Goal: Task Accomplishment & Management: Manage account settings

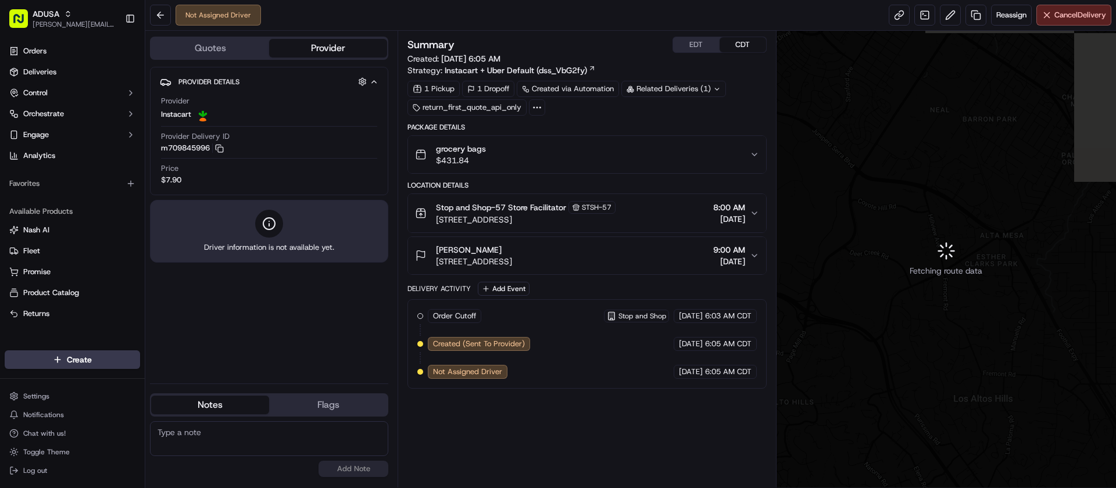
click at [244, 437] on textarea at bounding box center [269, 438] width 238 height 35
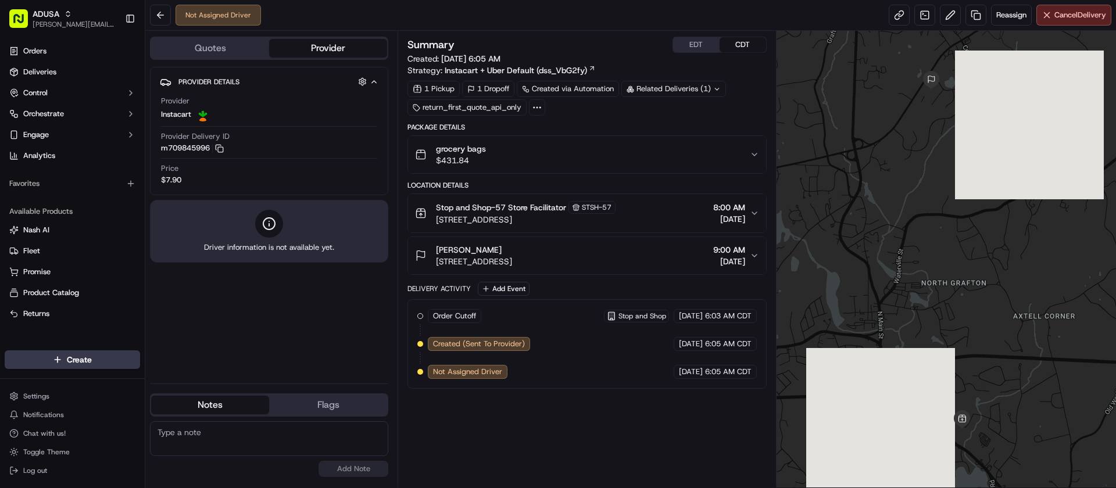
paste textarea "Order Pending to Cancel from NOS request by SPECTRUM_DESKTOP"
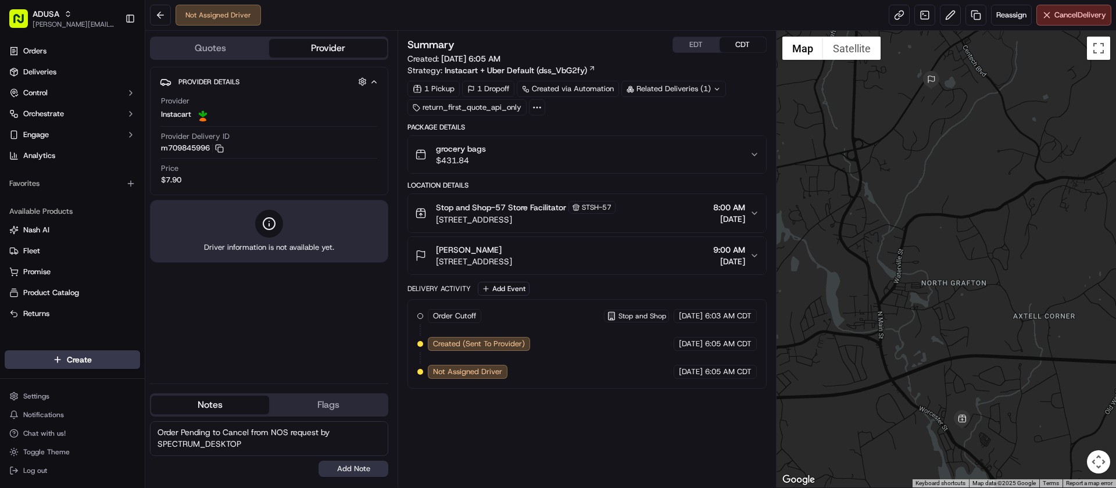
type textarea "Order Pending to Cancel from NOS request by SPECTRUM_DESKTOP"
click at [356, 473] on button "Add Note" at bounding box center [354, 469] width 70 height 16
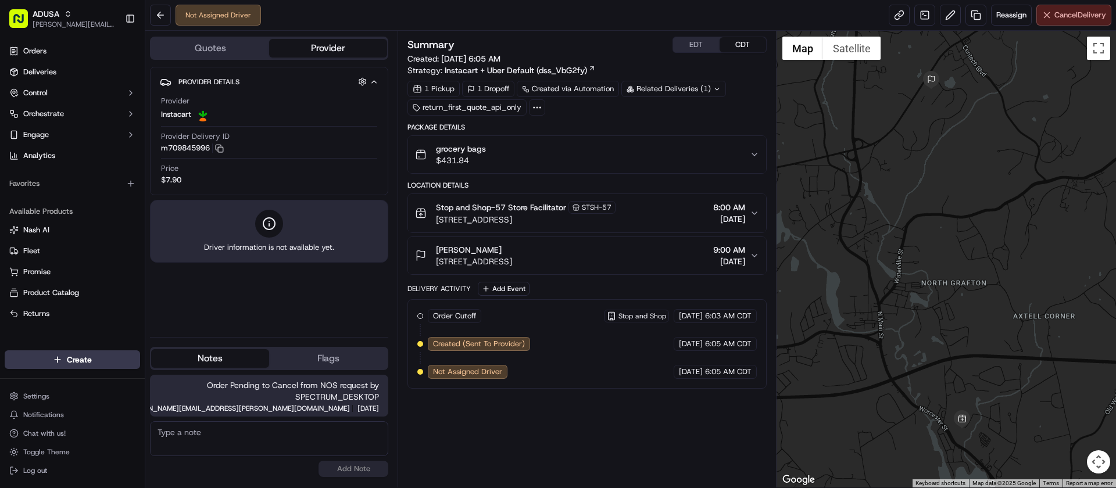
click at [1068, 17] on span "Cancel Delivery" at bounding box center [1080, 15] width 52 height 10
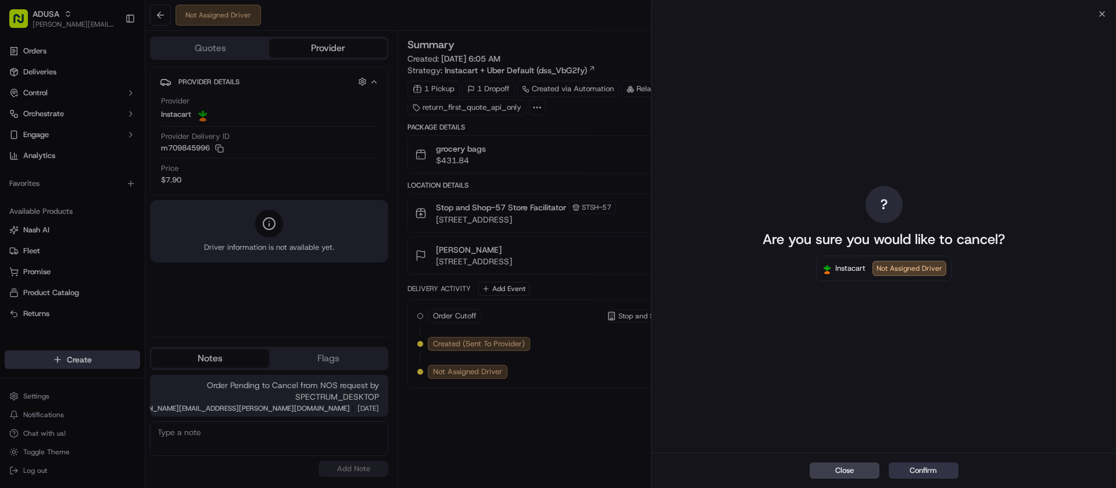
click at [912, 471] on button "Confirm" at bounding box center [924, 471] width 70 height 16
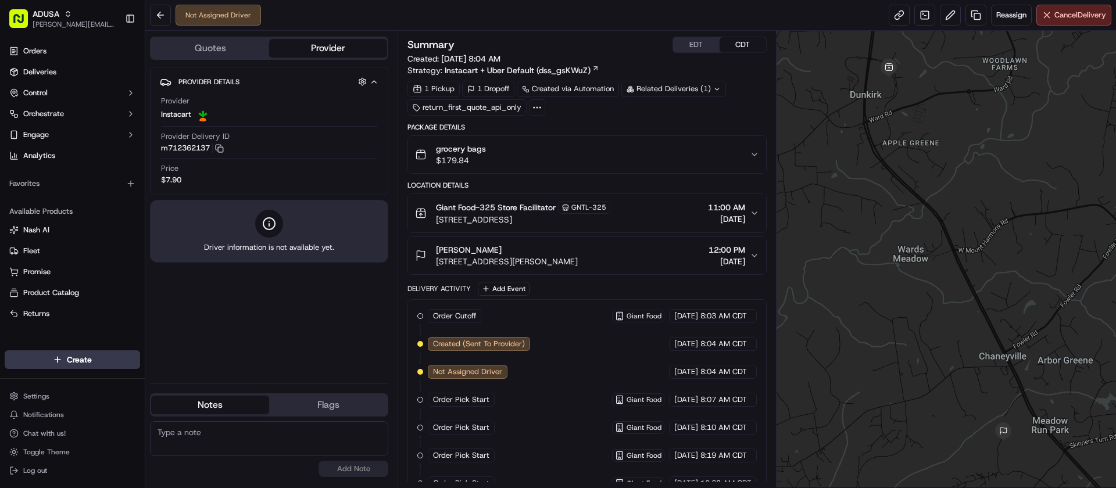
click at [264, 451] on textarea at bounding box center [269, 438] width 238 height 35
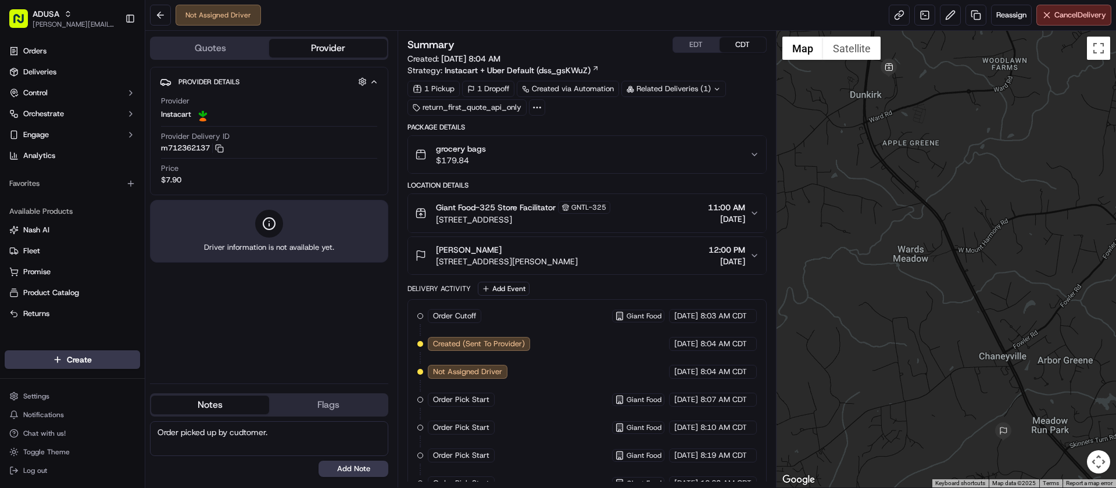
click at [242, 437] on textarea "Order picked up by cudtomer." at bounding box center [269, 438] width 238 height 35
type textarea "Order picked up by customer."
click at [348, 471] on button "Add Note" at bounding box center [354, 469] width 70 height 16
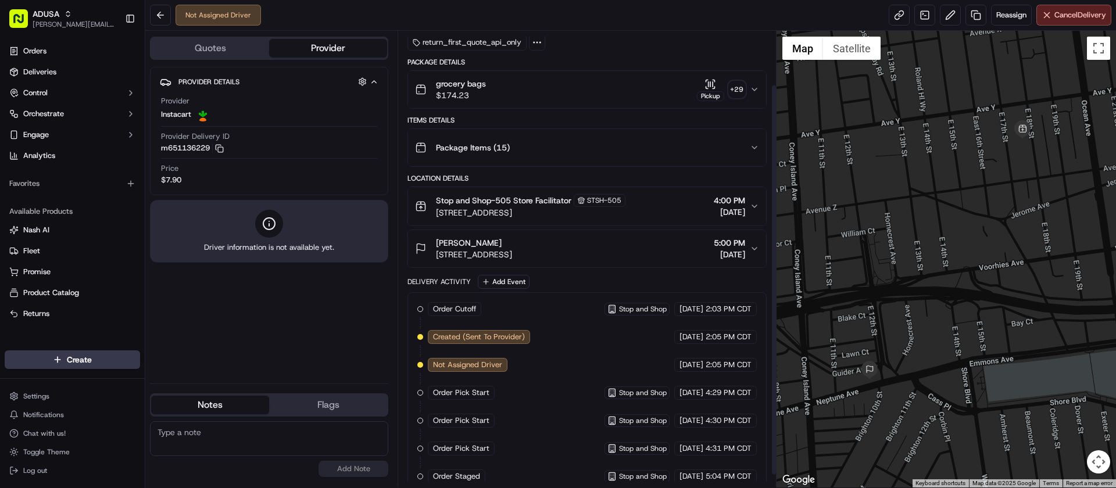
scroll to position [77, 0]
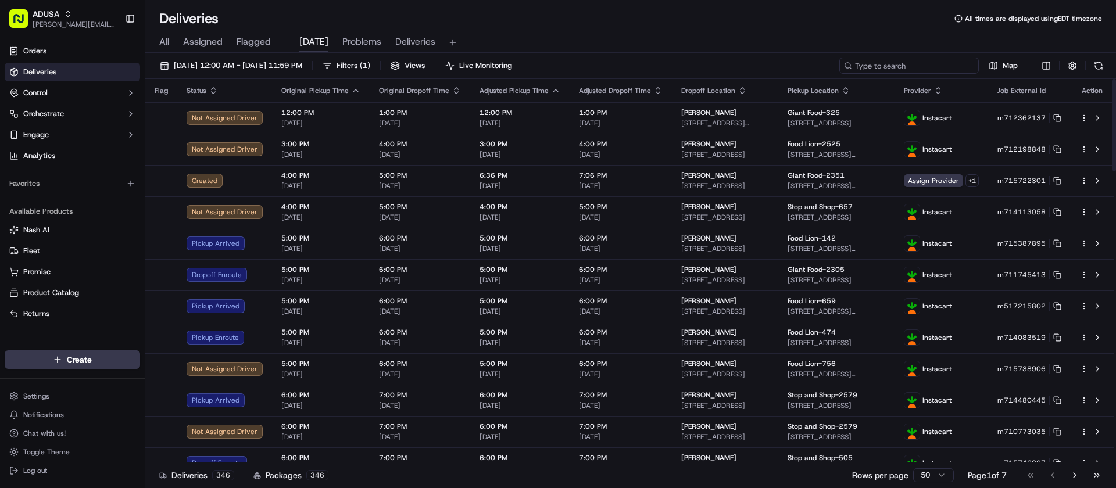
click at [892, 63] on input at bounding box center [909, 66] width 140 height 16
paste input "m710773035"
type input "m710773035"
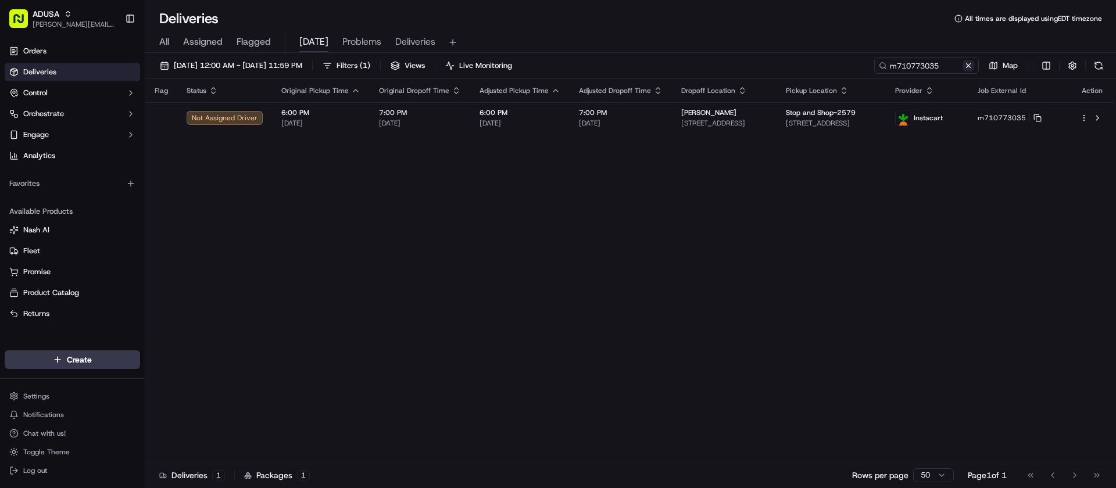
click at [968, 64] on button at bounding box center [969, 66] width 12 height 12
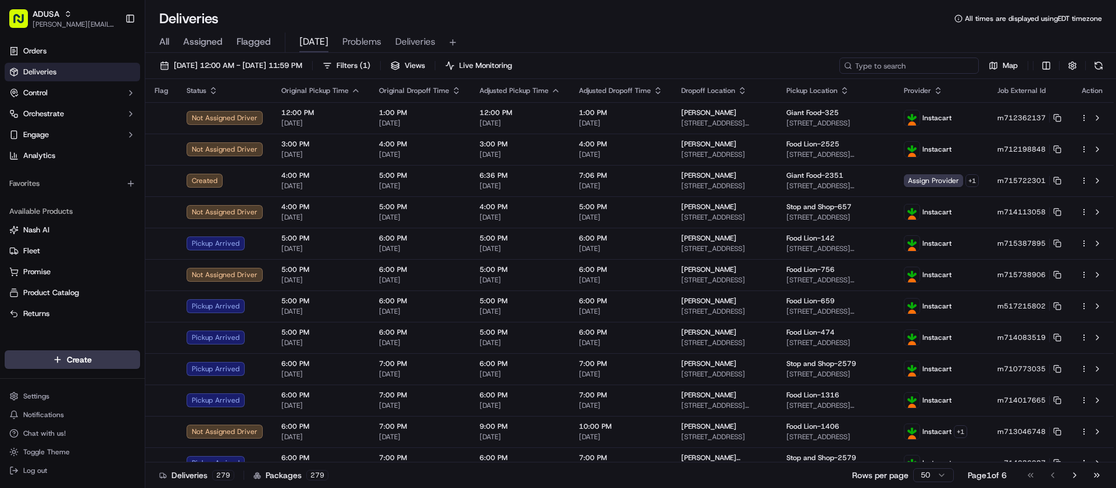
click at [910, 66] on input at bounding box center [909, 66] width 140 height 16
paste input "m713381164"
type input "m713381164"
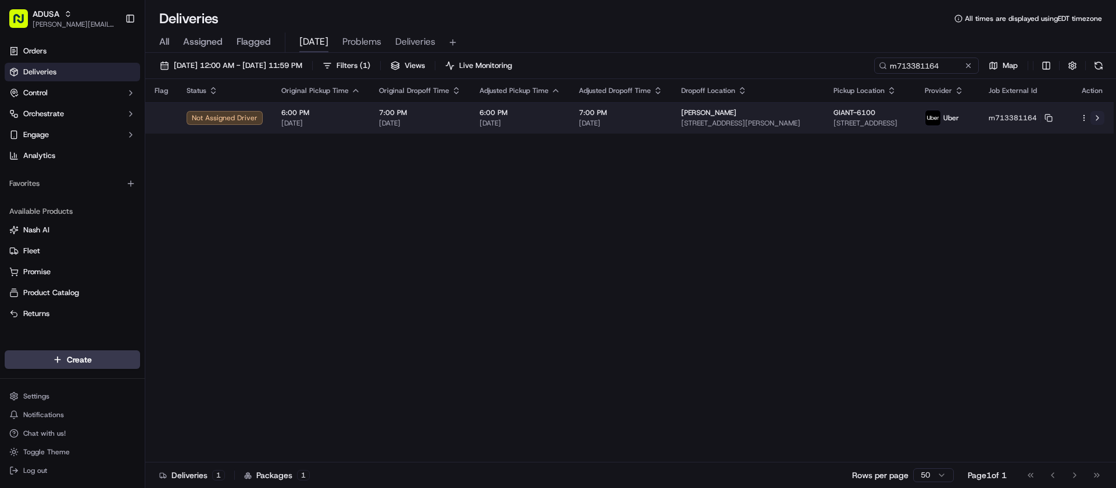
click at [1100, 117] on button at bounding box center [1098, 118] width 14 height 14
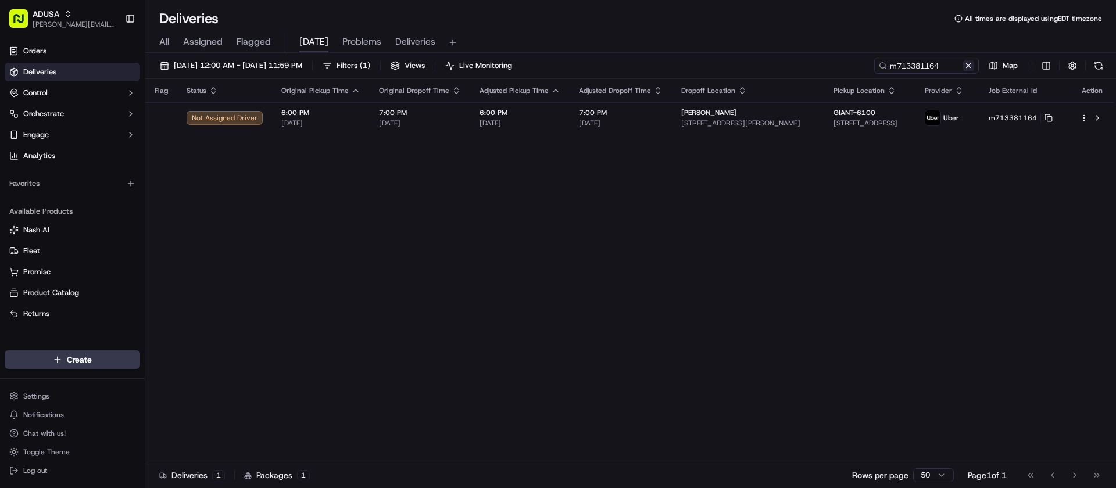
click at [971, 66] on button at bounding box center [969, 66] width 12 height 12
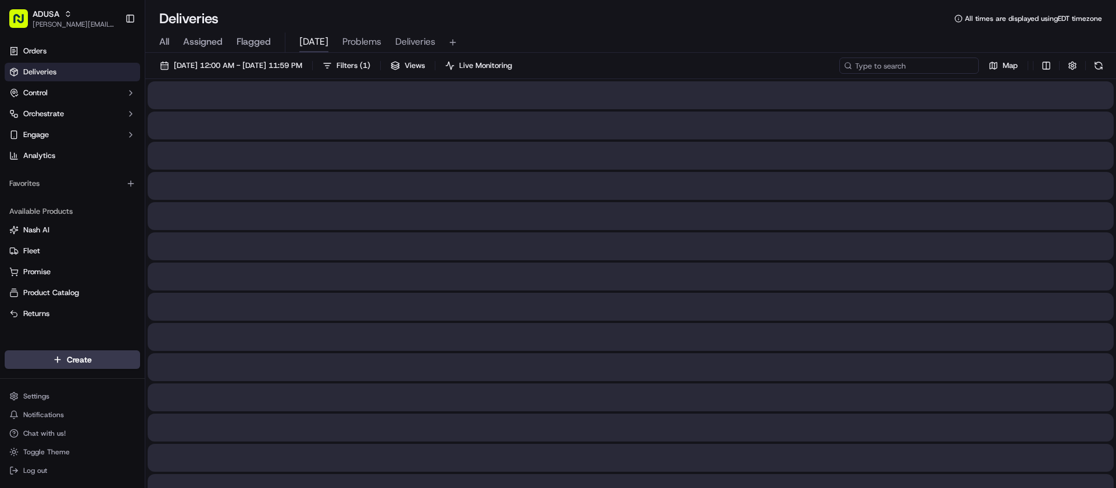
click at [902, 66] on input at bounding box center [909, 66] width 140 height 16
paste input "m713015557"
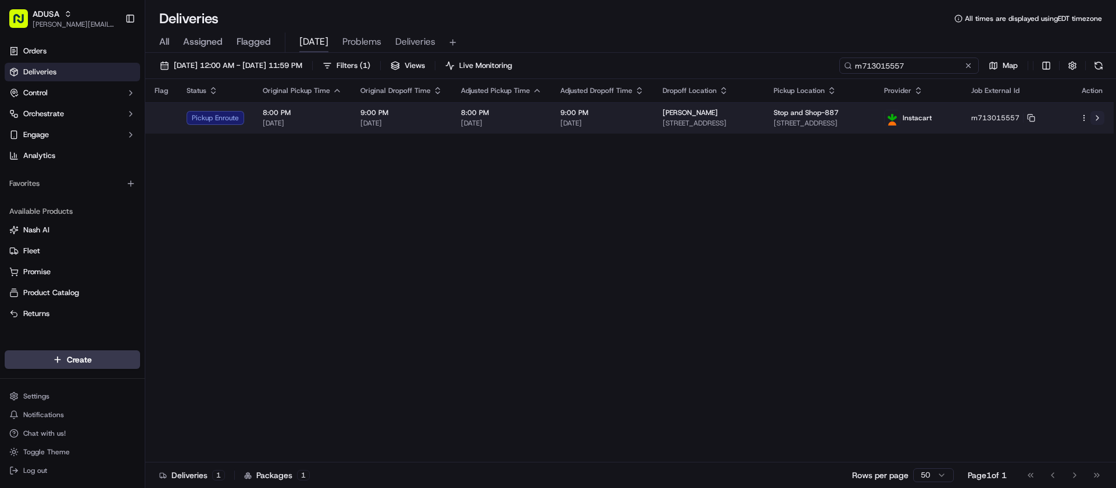
type input "m713015557"
click at [1097, 117] on button at bounding box center [1098, 118] width 14 height 14
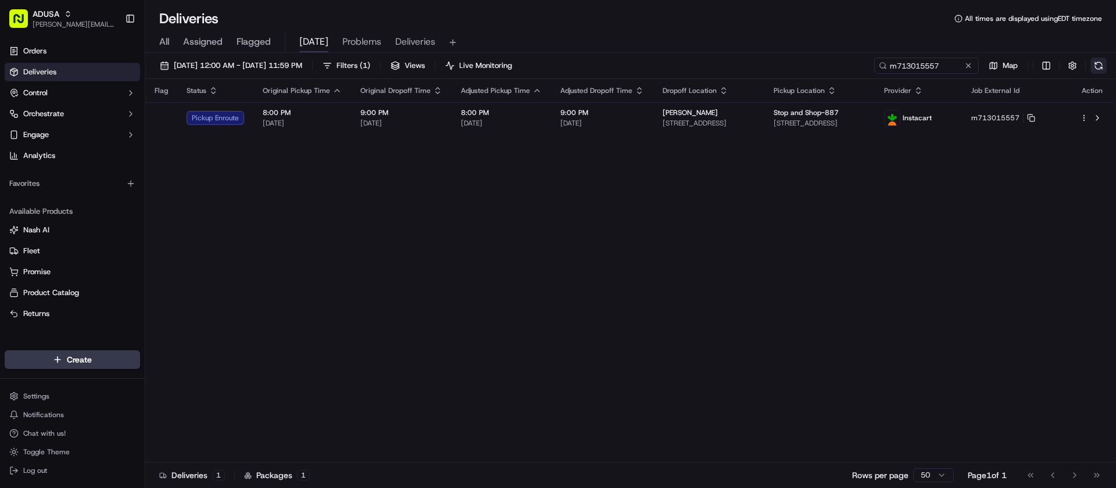
click at [1100, 67] on button at bounding box center [1099, 66] width 16 height 16
click at [967, 71] on button at bounding box center [969, 66] width 12 height 12
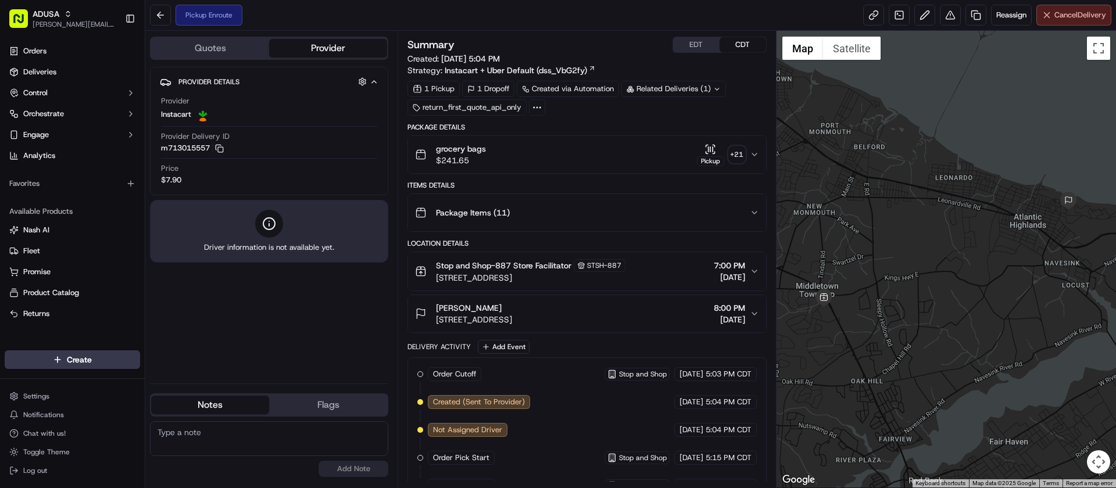
click at [1077, 19] on span "Cancel Delivery" at bounding box center [1080, 15] width 52 height 10
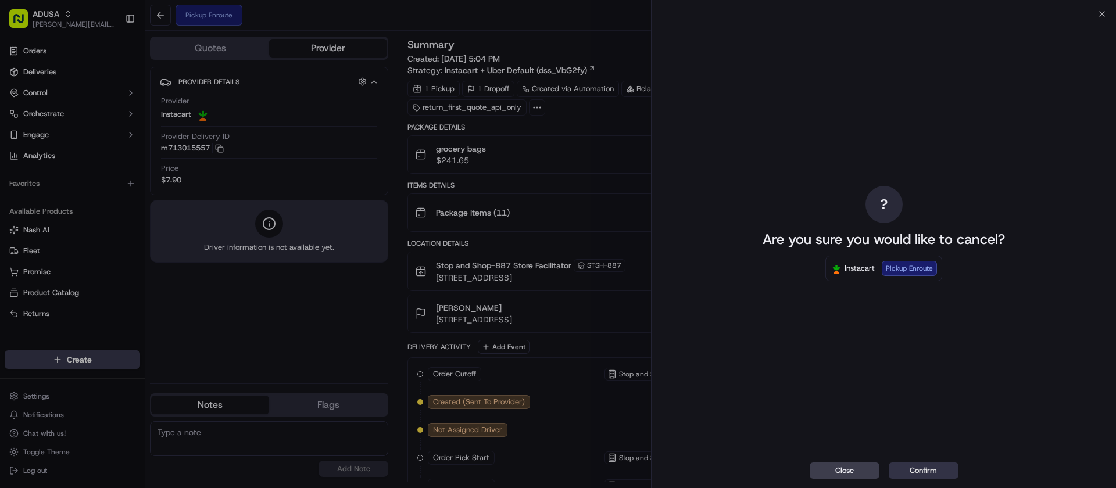
click at [955, 473] on button "Confirm" at bounding box center [924, 471] width 70 height 16
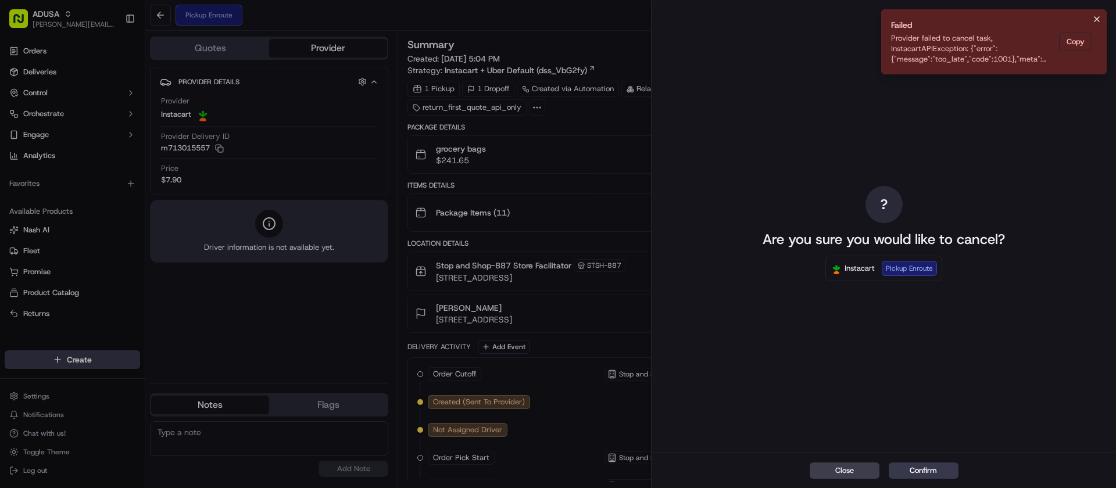
click at [1095, 20] on icon "Notifications (F8)" at bounding box center [1096, 19] width 9 height 9
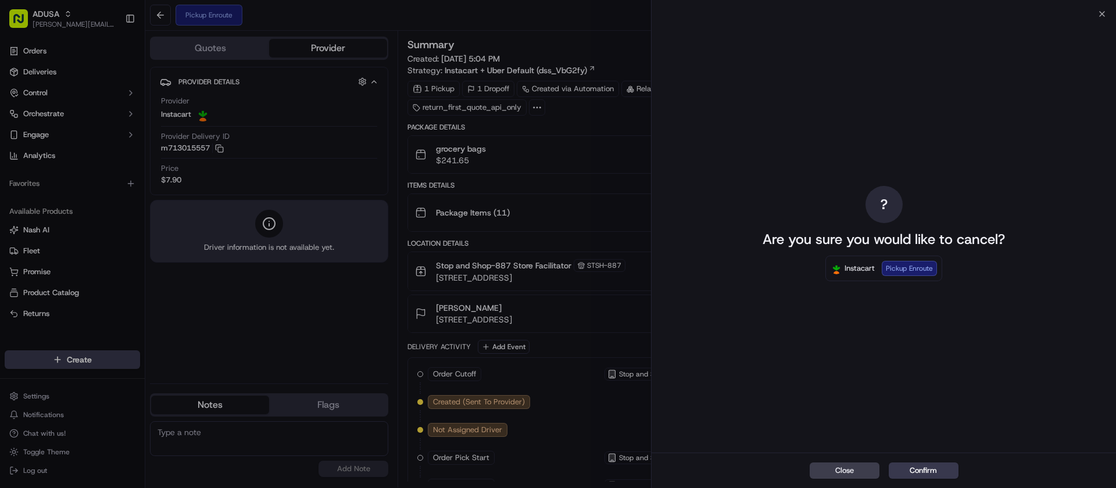
click at [1100, 15] on div "? Are you sure you would like to cancel? Instacart Pickup Enroute" at bounding box center [884, 233] width 464 height 439
click at [1100, 12] on icon "button" at bounding box center [1102, 14] width 5 height 5
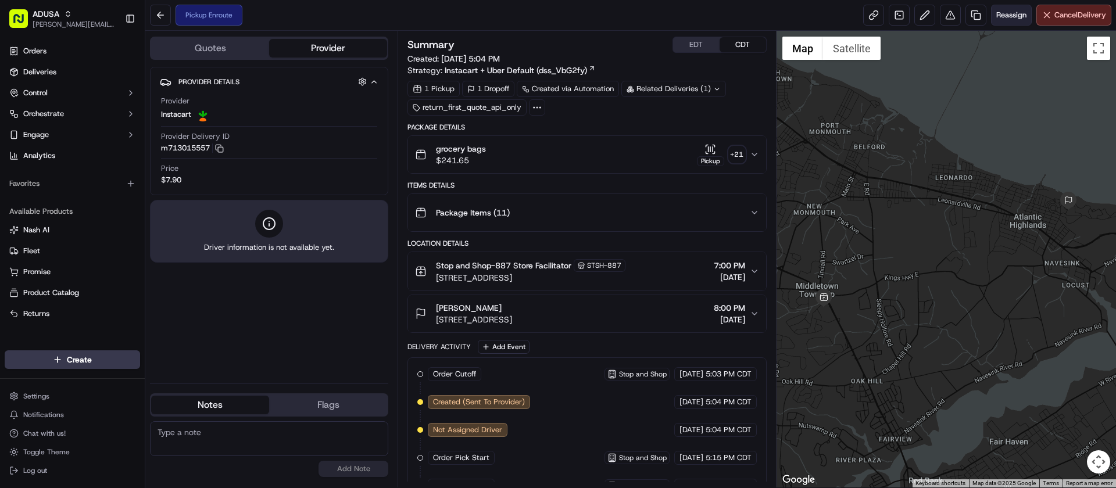
click at [1014, 13] on span "Reassign" at bounding box center [1011, 15] width 30 height 10
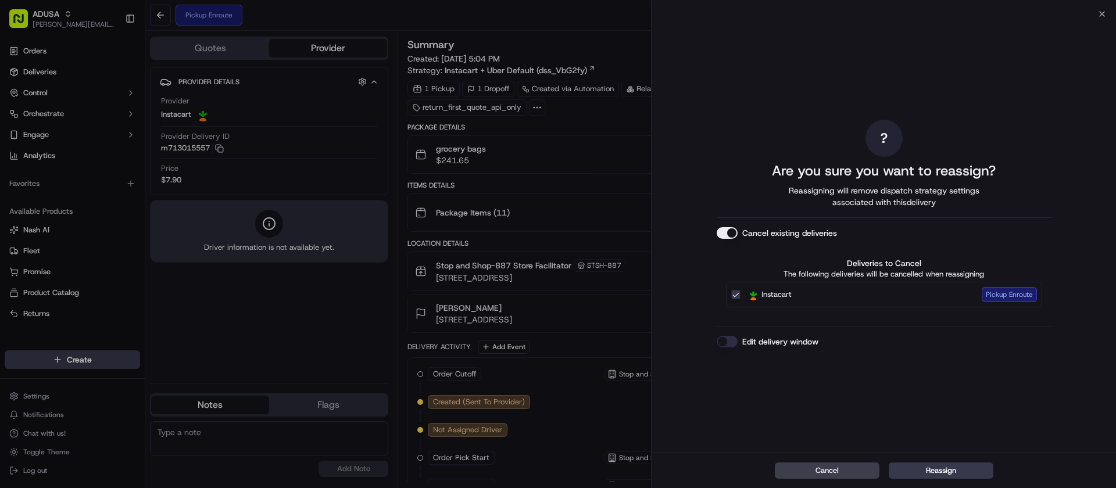
click at [727, 342] on button "Edit delivery window" at bounding box center [727, 342] width 21 height 12
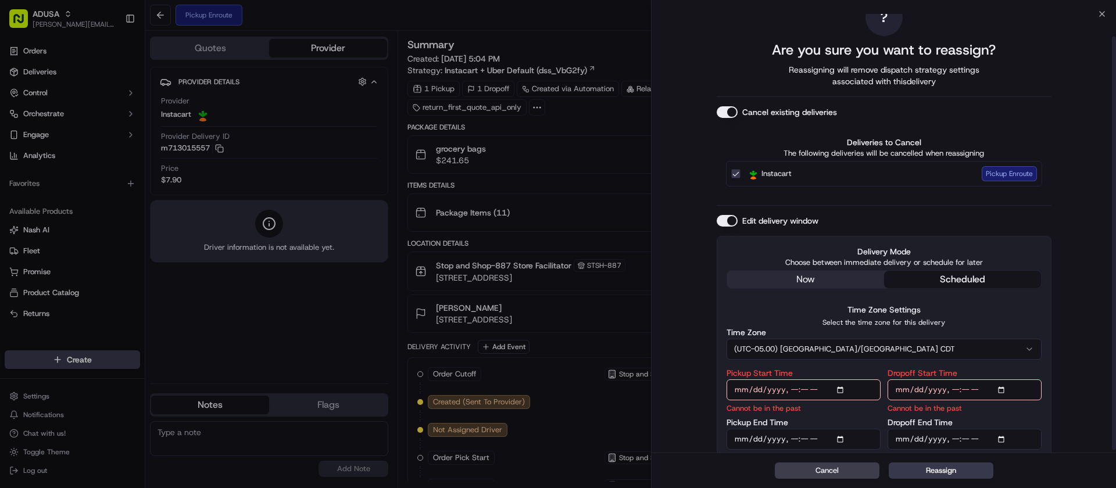
scroll to position [27, 0]
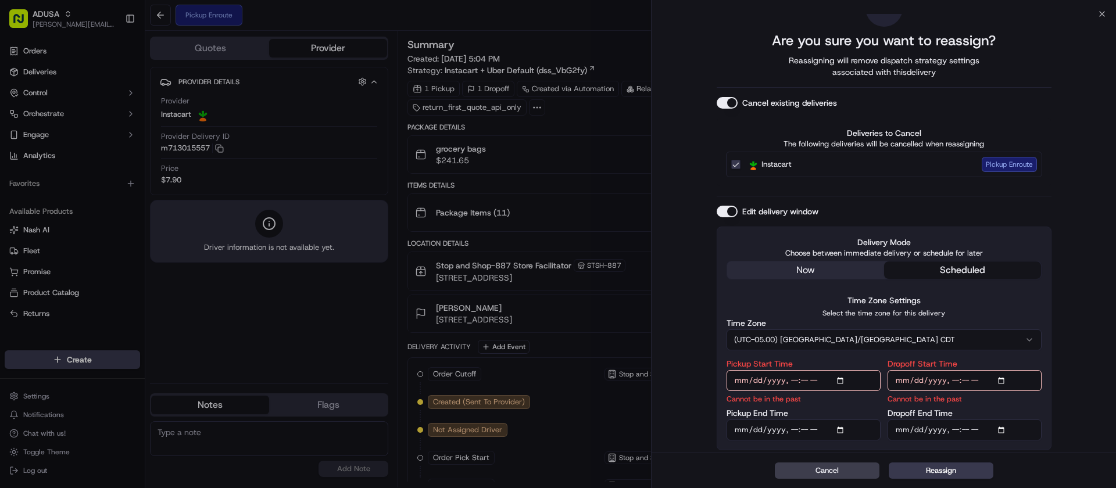
click at [786, 380] on input "Pickup Start Time" at bounding box center [804, 380] width 154 height 21
type input "2025-09-15T20:00"
click at [790, 431] on input "Pickup End Time" at bounding box center [804, 430] width 154 height 21
type input "2025-09-15T20:30"
click at [953, 380] on input "Dropoff Start Time" at bounding box center [965, 380] width 154 height 21
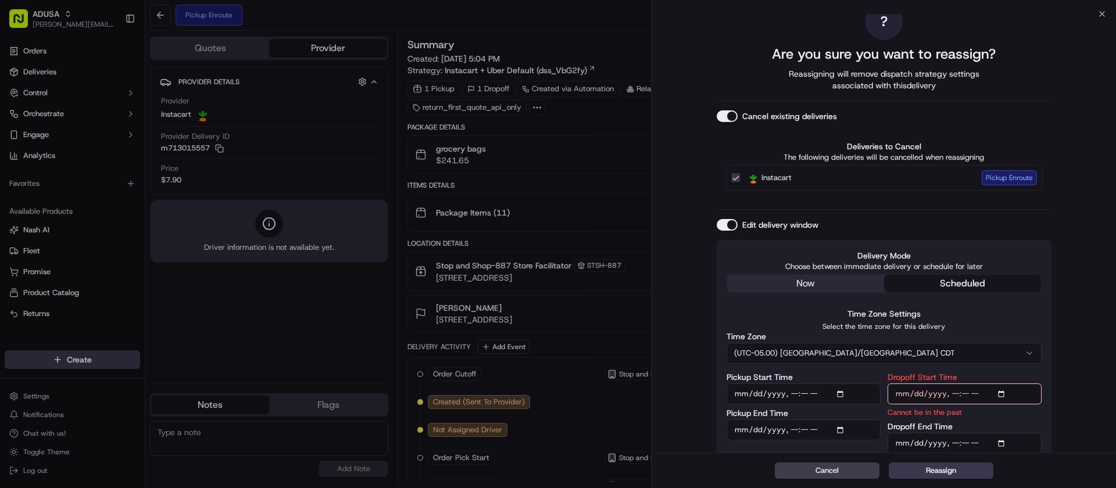
type input "2025-09-15T21:00"
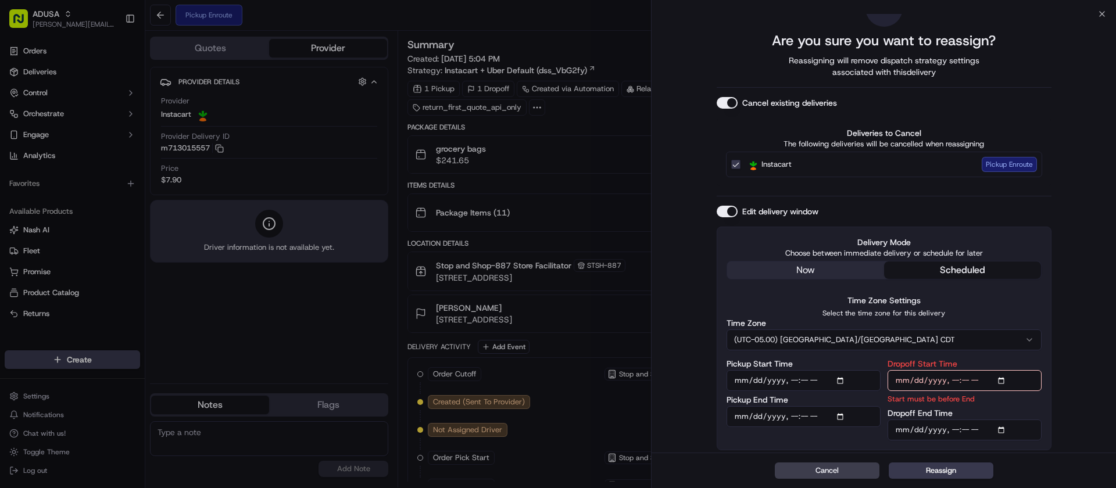
click at [953, 378] on input "Dropoff Start Time" at bounding box center [965, 380] width 154 height 21
type input "2025-09-15T20:00"
click at [955, 430] on input "Dropoff End Time" at bounding box center [965, 430] width 154 height 21
type input "2025-09-15T21:00"
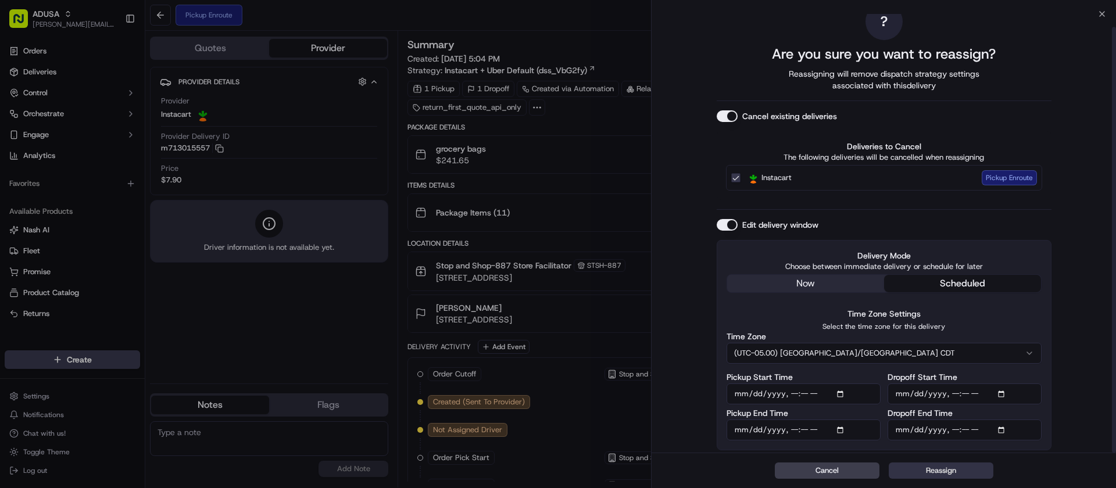
click at [952, 474] on button "Reassign" at bounding box center [941, 471] width 105 height 16
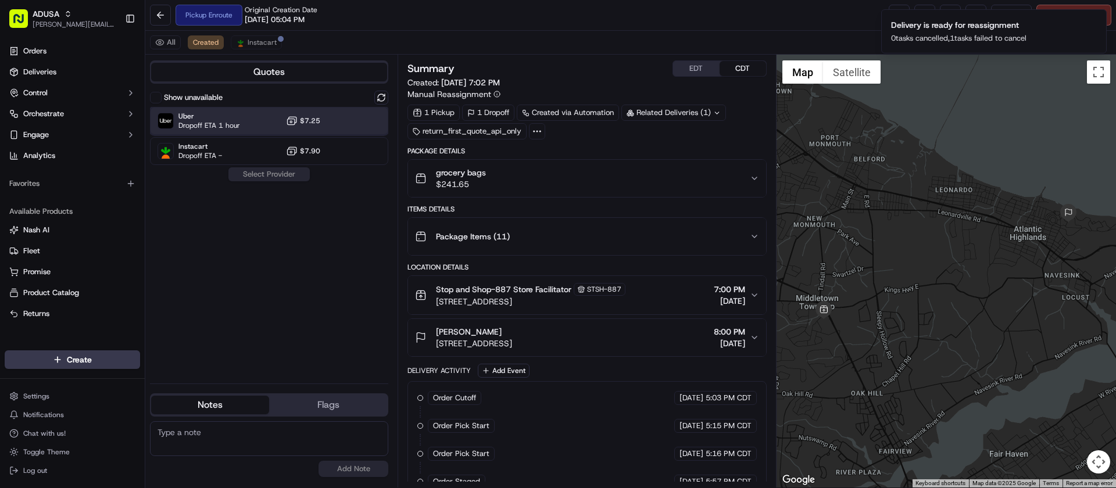
click at [251, 125] on div "Uber Dropoff ETA 1 hour $7.25" at bounding box center [269, 121] width 238 height 28
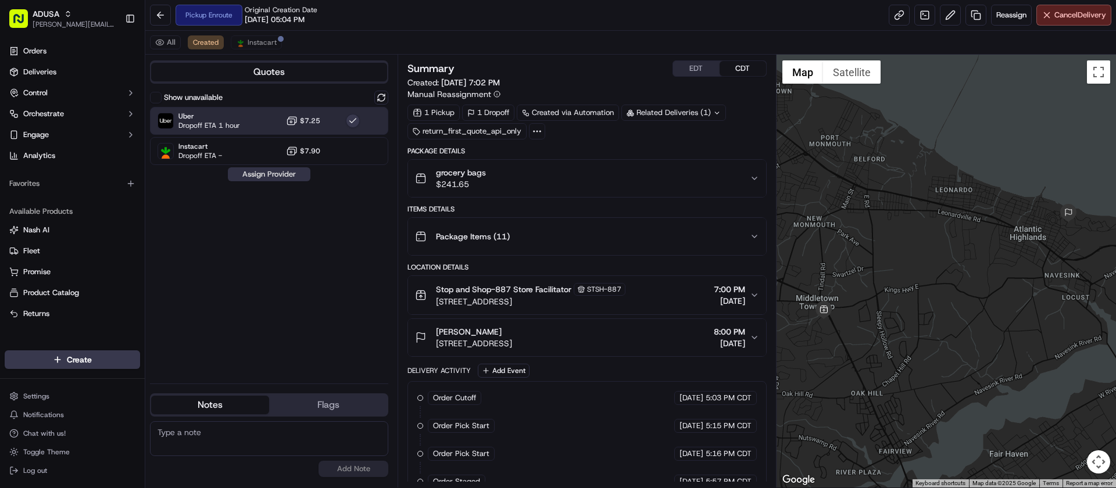
click at [276, 176] on button "Assign Provider" at bounding box center [269, 174] width 83 height 14
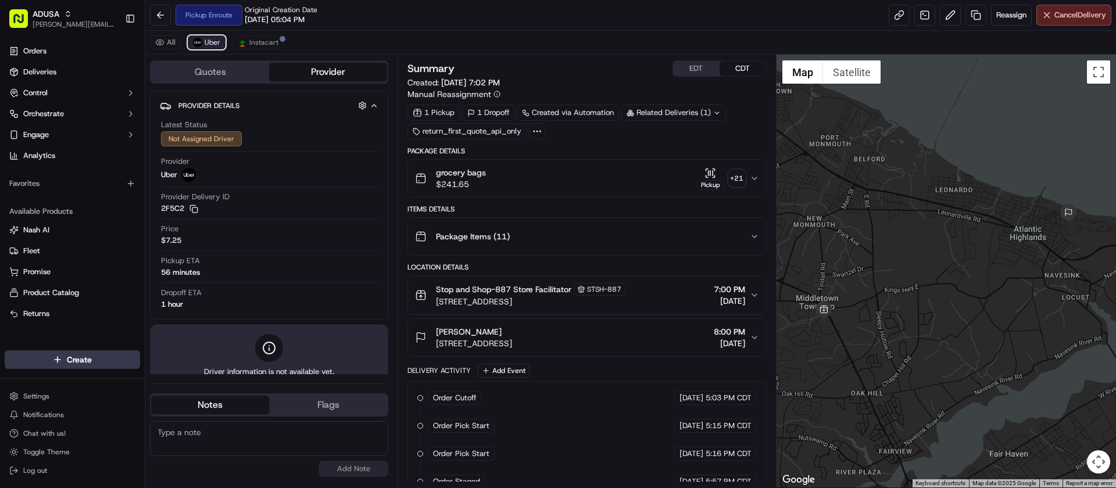
click at [208, 39] on span "Uber" at bounding box center [213, 42] width 16 height 9
click at [260, 41] on span "Instacart" at bounding box center [263, 42] width 29 height 9
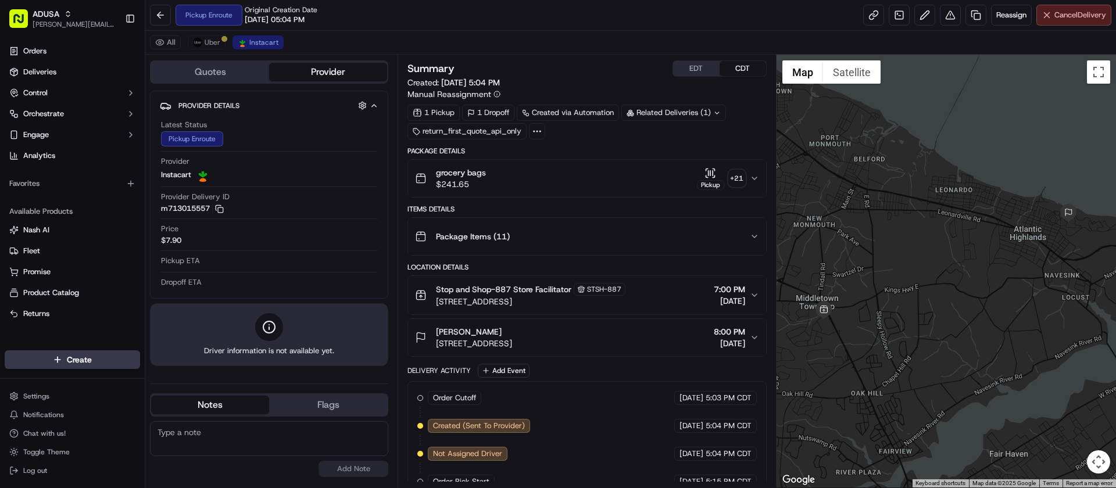
click at [1077, 19] on span "Cancel Delivery" at bounding box center [1080, 15] width 52 height 10
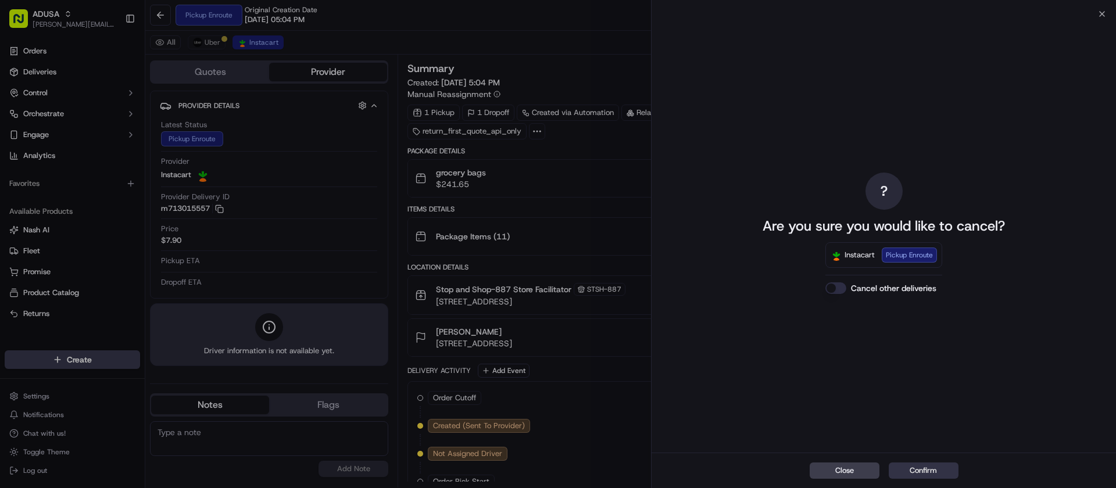
click at [927, 472] on button "Confirm" at bounding box center [924, 471] width 70 height 16
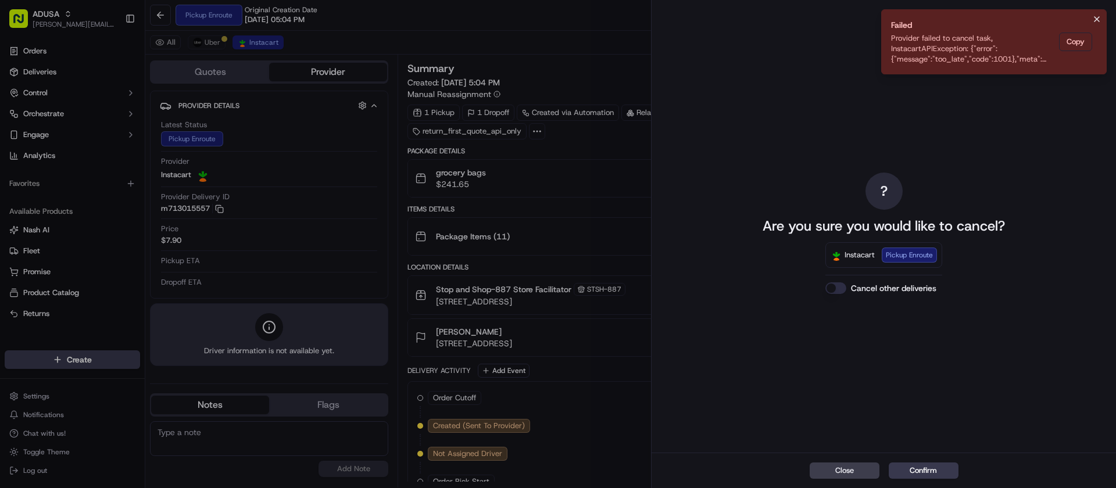
click at [1097, 19] on icon "Notifications (F8)" at bounding box center [1096, 19] width 9 height 9
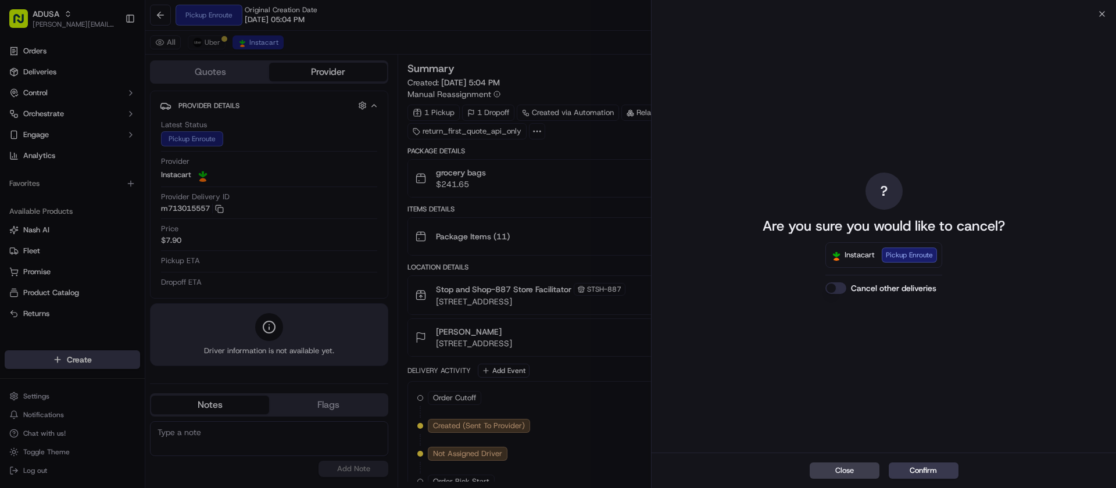
click at [1101, 15] on div "? Are you sure you would like to cancel? Instacart Pickup Enroute Cancel other …" at bounding box center [884, 233] width 464 height 439
click at [1103, 15] on div "? Are you sure you would like to cancel? Instacart Pickup Enroute Cancel other …" at bounding box center [884, 233] width 464 height 439
click at [1100, 11] on icon "button" at bounding box center [1101, 13] width 9 height 9
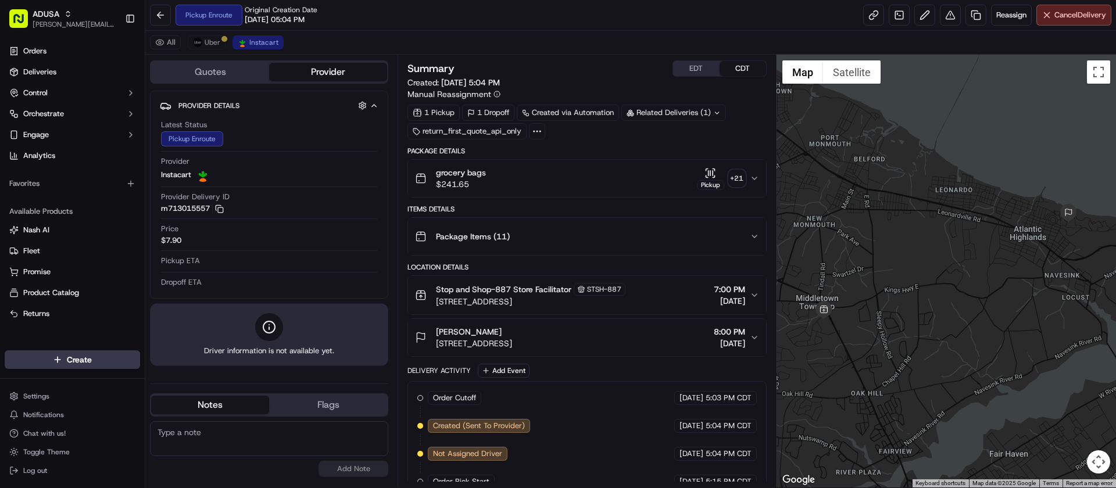
click at [543, 35] on div "All Uber Instacart" at bounding box center [630, 43] width 971 height 24
click at [166, 17] on button at bounding box center [160, 15] width 21 height 21
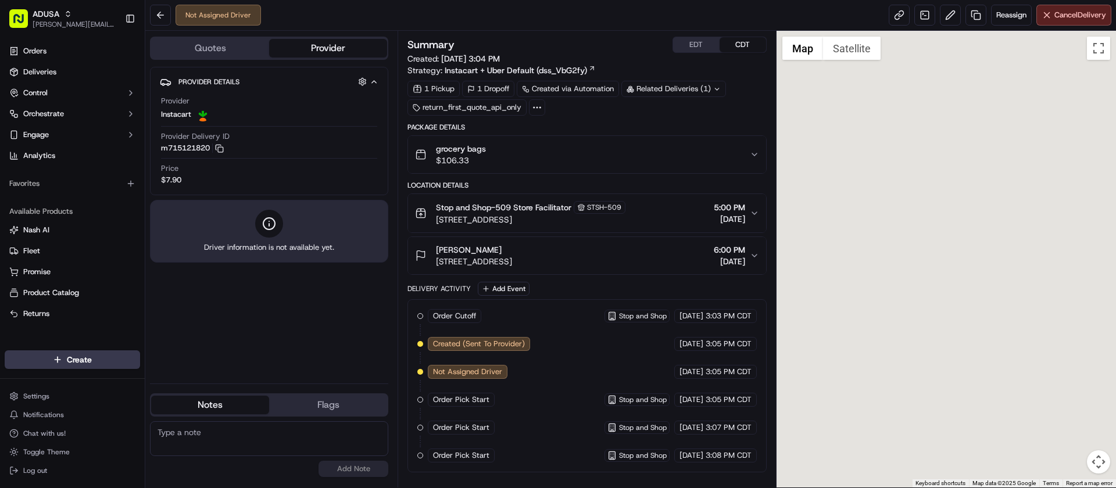
click at [308, 435] on textarea at bounding box center [269, 438] width 238 height 35
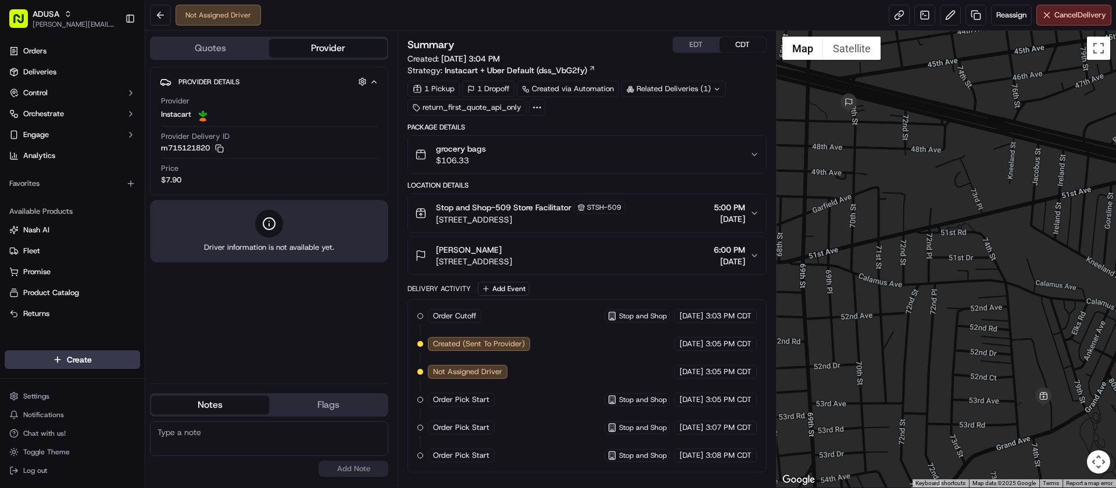
paste textarea "[DATE] 43476978 $ .00 S-120 OutOfStock NORMAL Y 747885 [DATE] 15:56:16 PM 09/15…"
drag, startPoint x: 271, startPoint y: 434, endPoint x: 306, endPoint y: 432, distance: 35.5
click at [306, 432] on textarea "[DATE] 43476978 $ .00 S-120 OutOfStock NORMAL Y 747885 [DATE] 15:56:16 PM 09/15…" at bounding box center [269, 438] width 238 height 35
drag, startPoint x: 271, startPoint y: 434, endPoint x: 306, endPoint y: 434, distance: 34.9
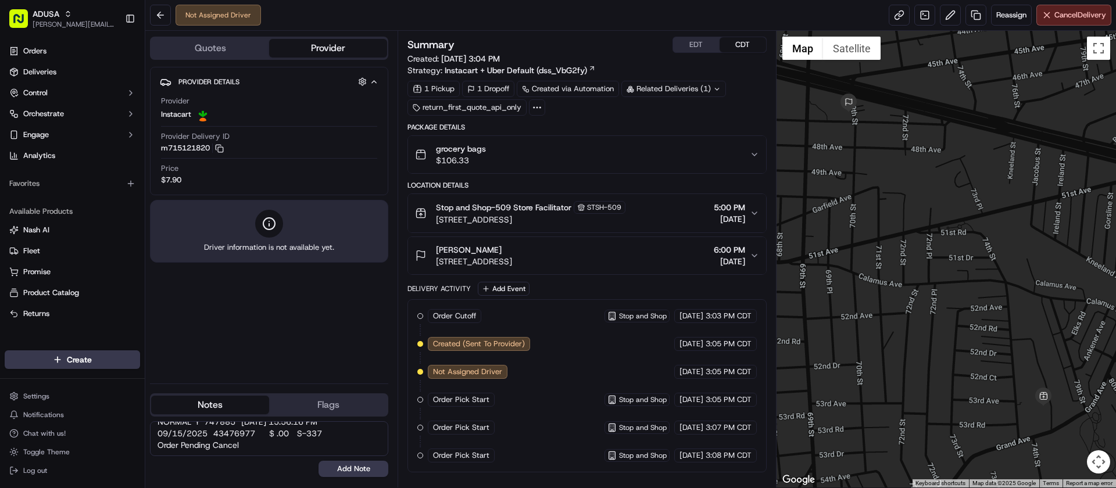
click at [306, 434] on textarea "[DATE] 43476978 S-120 OutOfStock NORMAL Y 747885 [DATE] 15:56:16 PM 09/15/2025 …" at bounding box center [269, 438] width 238 height 35
drag, startPoint x: 157, startPoint y: 423, endPoint x: 352, endPoint y: 453, distance: 197.6
click at [352, 453] on textarea "09/15/2025 43476978 S-120 OutOfStock NORMAL Y 747885 09/15/2025 15:56:16 PM 09/…" at bounding box center [269, 438] width 238 height 35
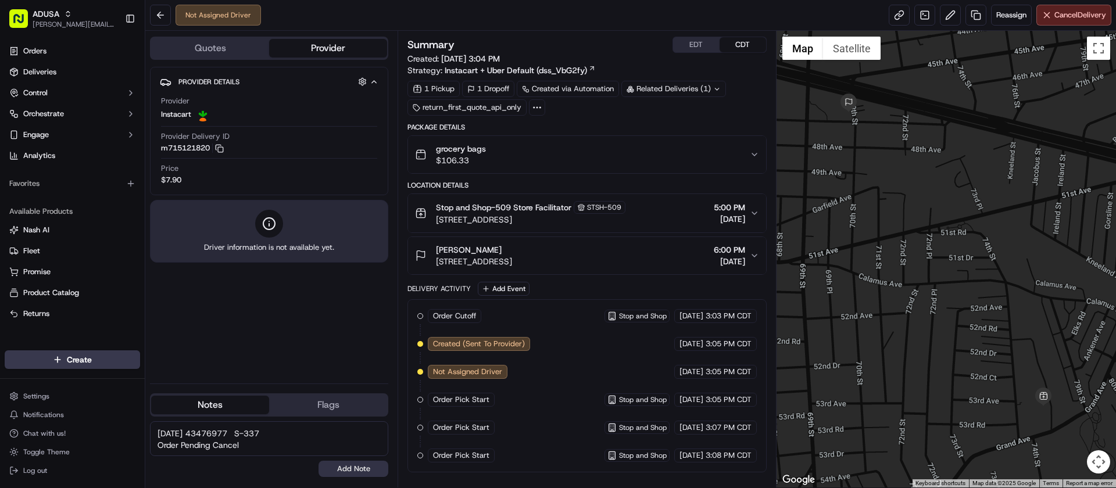
type textarea "09/15/2025 43476978 S-120 OutOfStock 09/15/2025 43476977 S-337 Order Pending Ca…"
click at [356, 465] on button "Add Note" at bounding box center [354, 469] width 70 height 16
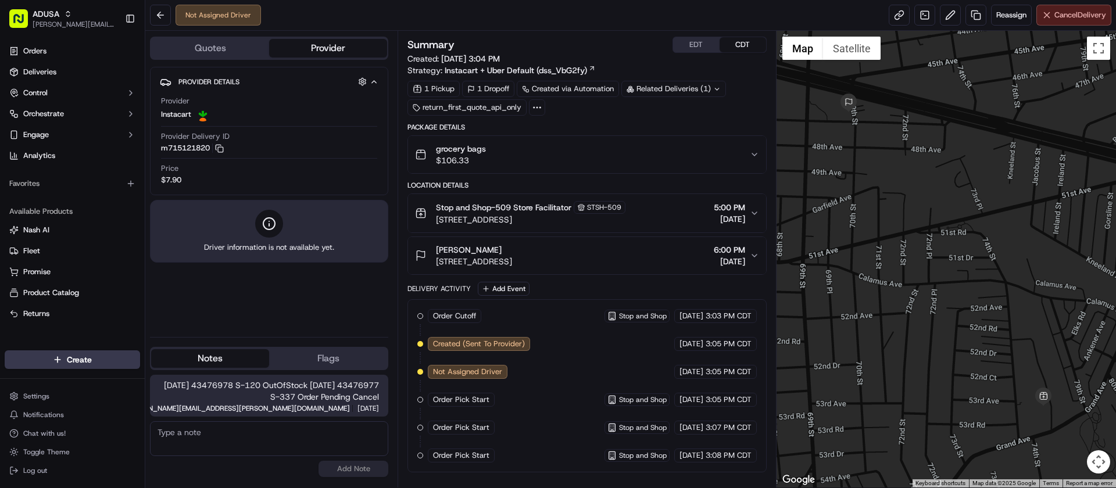
click at [1075, 7] on button "Cancel Delivery" at bounding box center [1073, 15] width 75 height 21
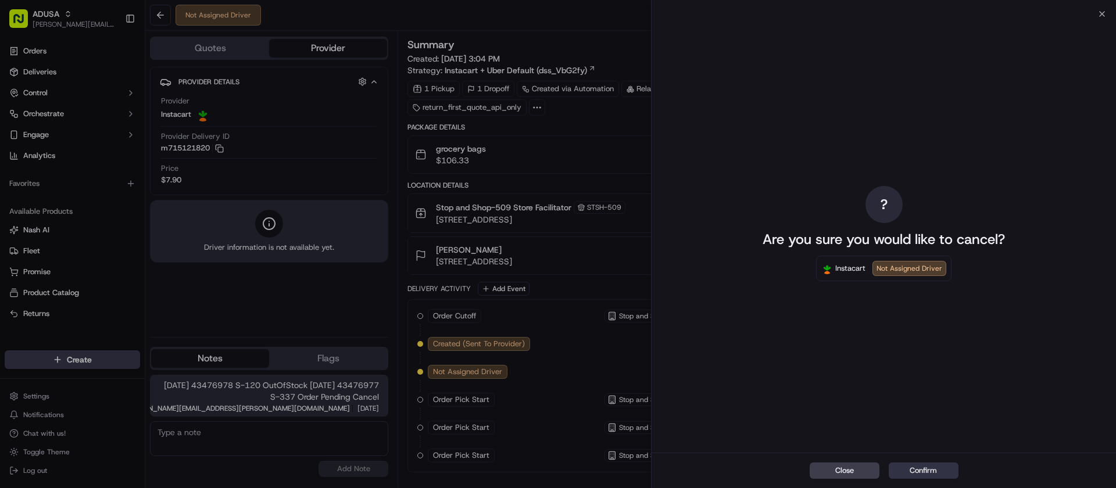
click at [923, 470] on button "Confirm" at bounding box center [924, 471] width 70 height 16
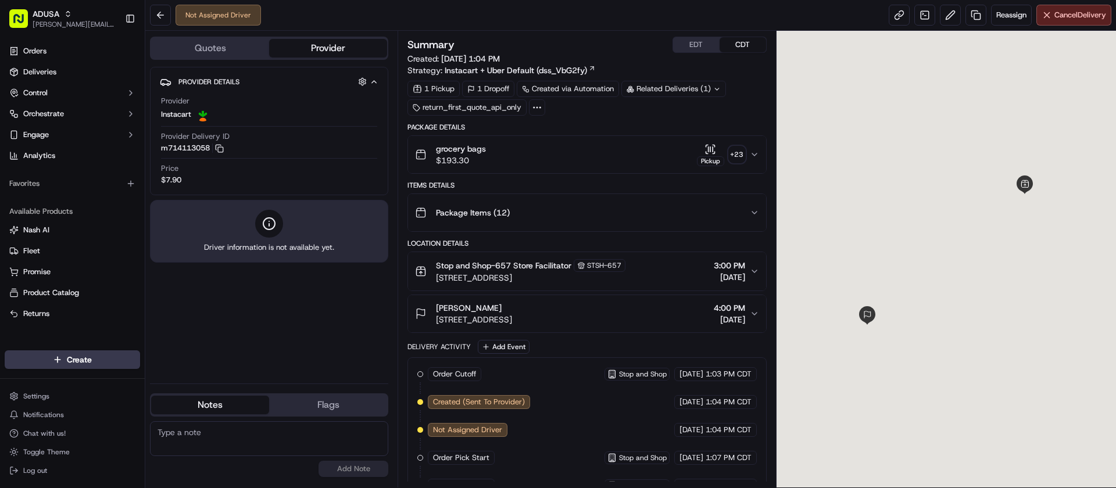
click at [268, 434] on textarea at bounding box center [269, 438] width 238 height 35
paste textarea "[DATE] 43487127 $ .00 S-120 Cancelled Order/Waived Restock"
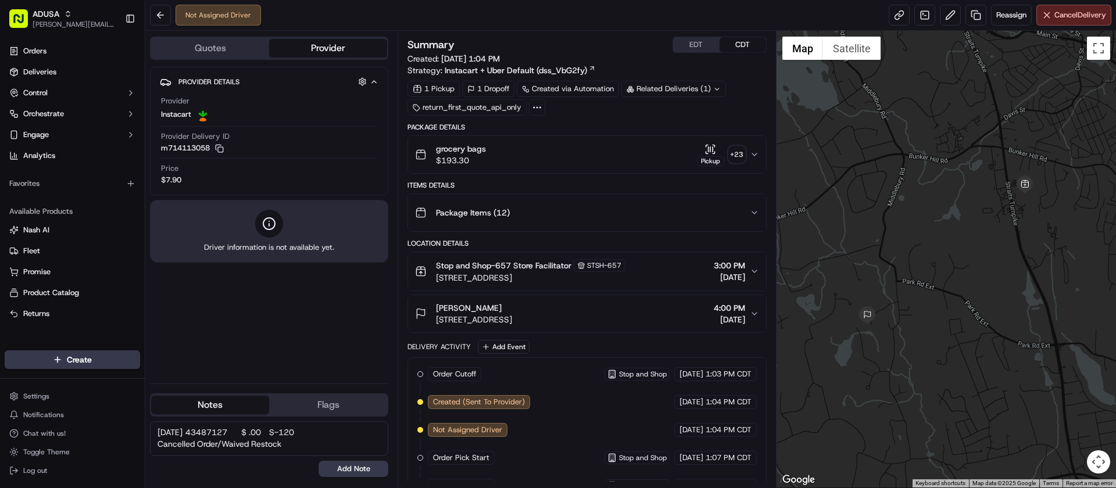
drag, startPoint x: 269, startPoint y: 428, endPoint x: 306, endPoint y: 431, distance: 36.7
click at [306, 431] on textarea "[DATE] 43487127 $ .00 S-120 Cancelled Order/Waived Restock" at bounding box center [269, 438] width 238 height 35
type textarea "[DATE] 43487127 S-120 Cancelled Order/Waived Restock"
click at [356, 468] on button "Add Note" at bounding box center [354, 469] width 70 height 16
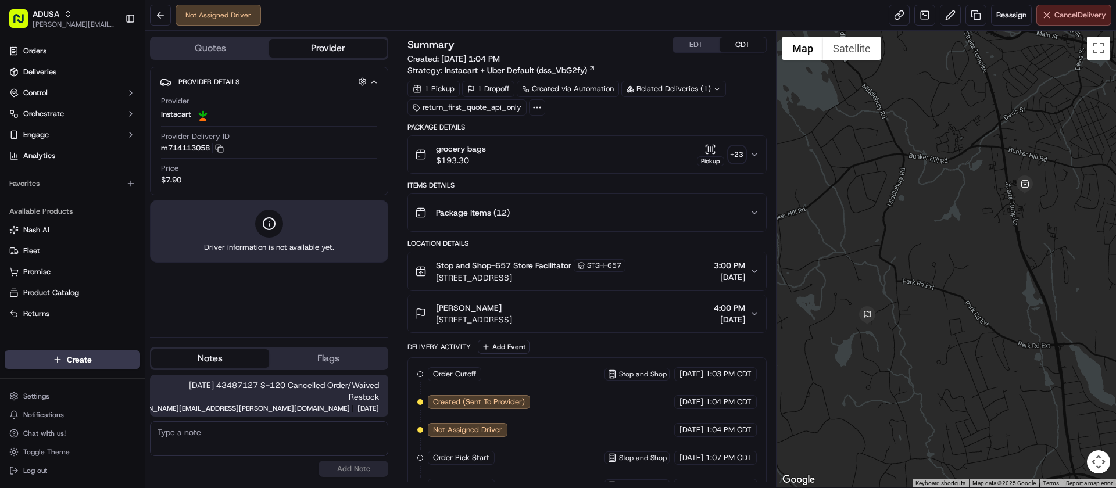
click at [1076, 24] on button "Cancel Delivery" at bounding box center [1073, 15] width 75 height 21
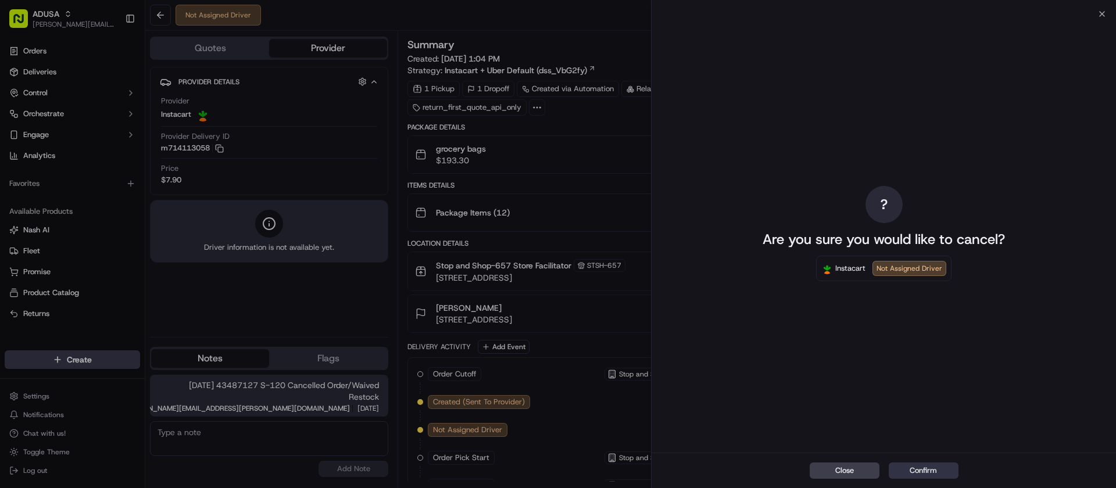
click at [923, 466] on button "Confirm" at bounding box center [924, 471] width 70 height 16
